Goal: Check status

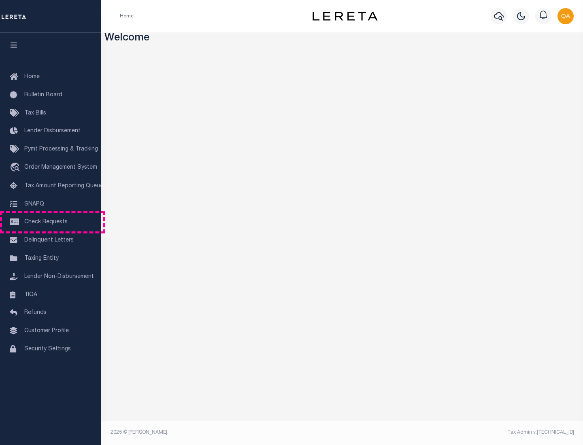
click at [51, 222] on span "Check Requests" at bounding box center [45, 222] width 43 height 6
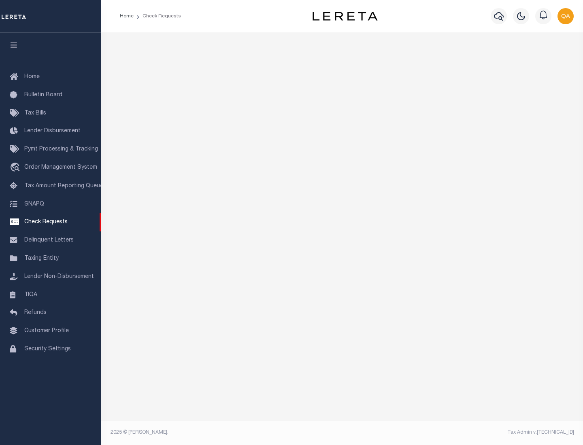
select select "50"
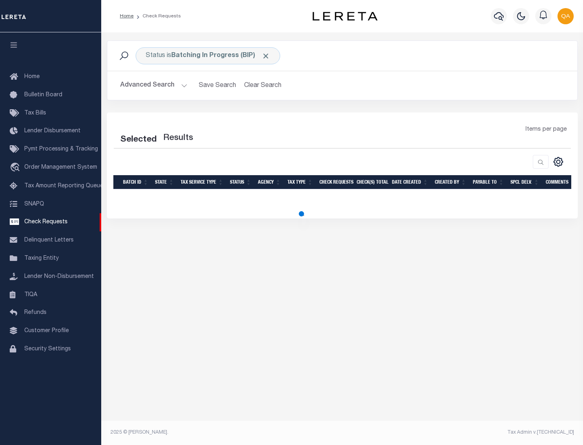
select select "50"
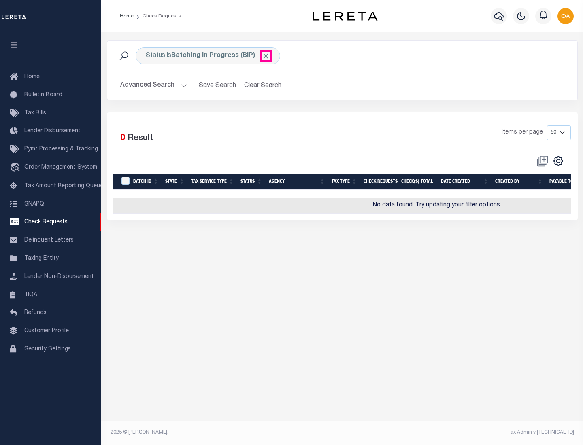
click at [266, 56] on span "Click to Remove" at bounding box center [265, 56] width 8 height 8
